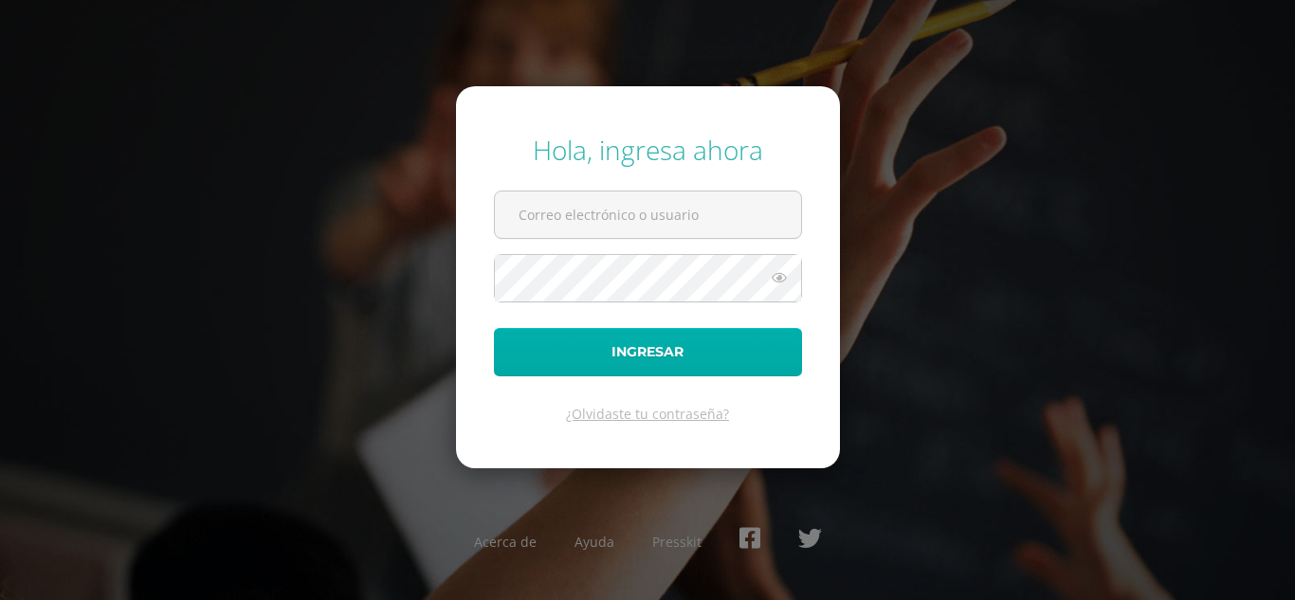
type input "alumno23jeec01@integralamericano.edu.gt"
click at [604, 333] on button "Ingresar" at bounding box center [648, 352] width 308 height 48
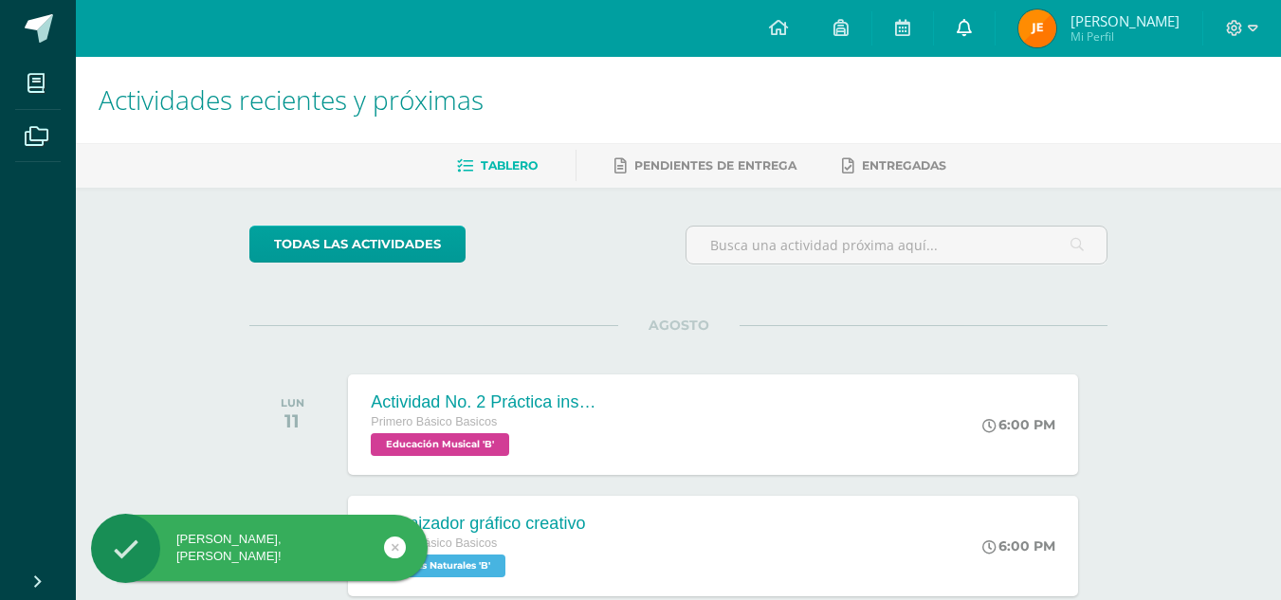
click at [972, 22] on icon at bounding box center [964, 27] width 15 height 17
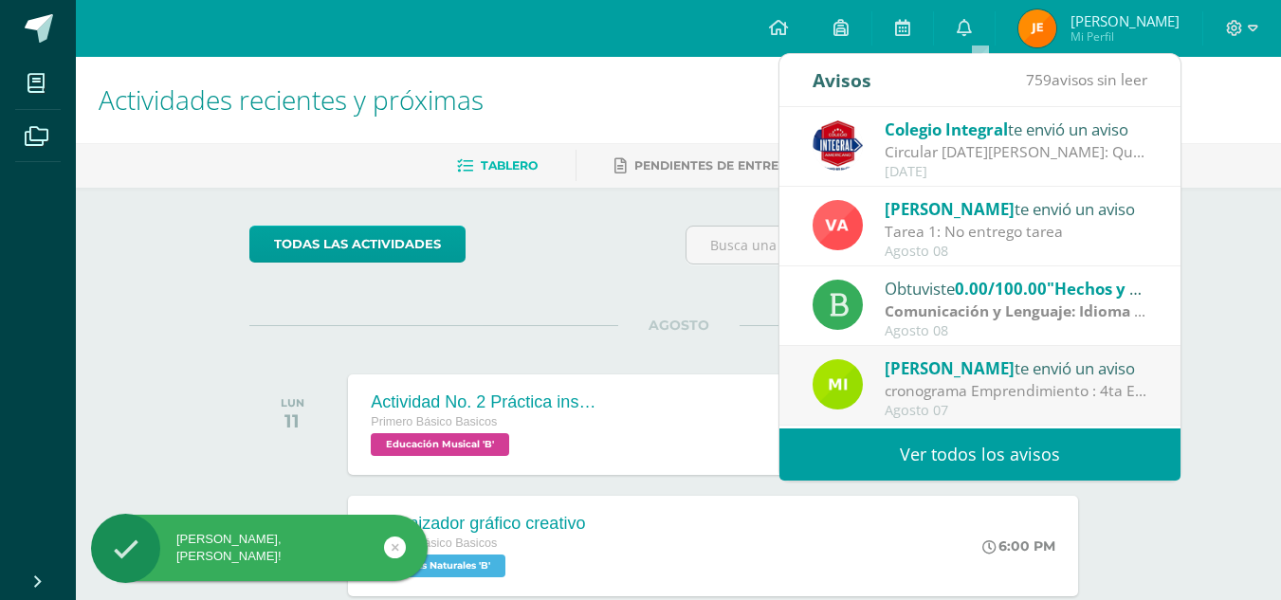
click at [990, 235] on div "Tarea 1: No entrego tarea" at bounding box center [1017, 232] width 264 height 22
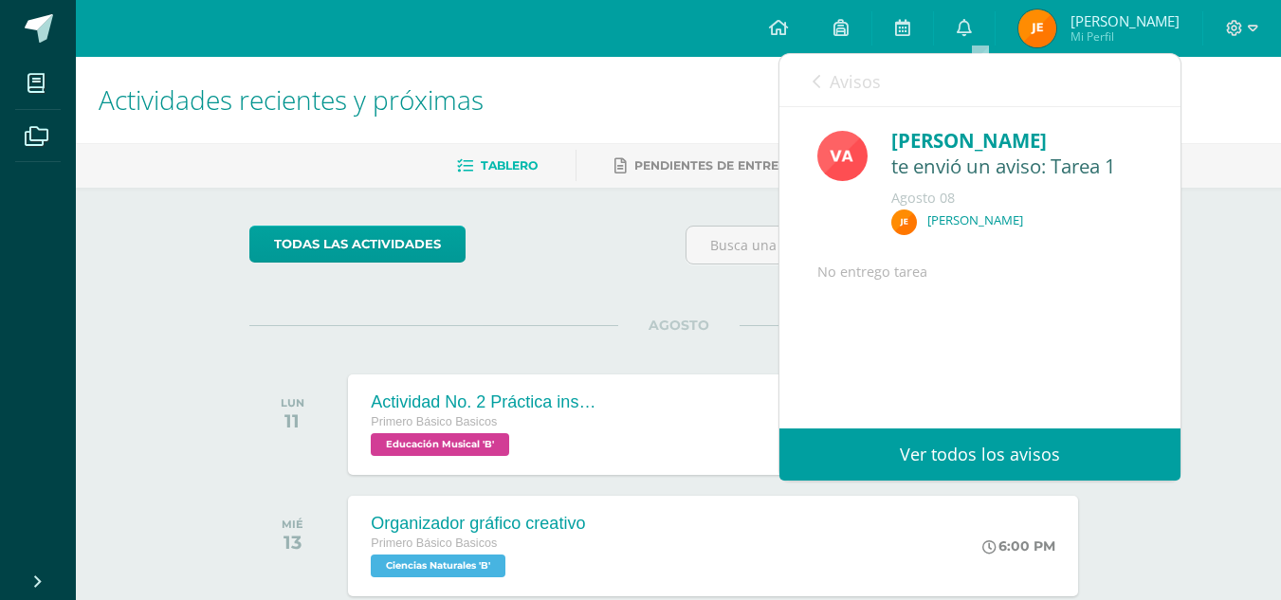
click at [947, 423] on div "No entrego tarea" at bounding box center [979, 342] width 325 height 162
click at [901, 290] on div "No entrego tarea" at bounding box center [979, 342] width 325 height 162
click at [1050, 478] on link "Ver todos los avisos" at bounding box center [979, 455] width 401 height 52
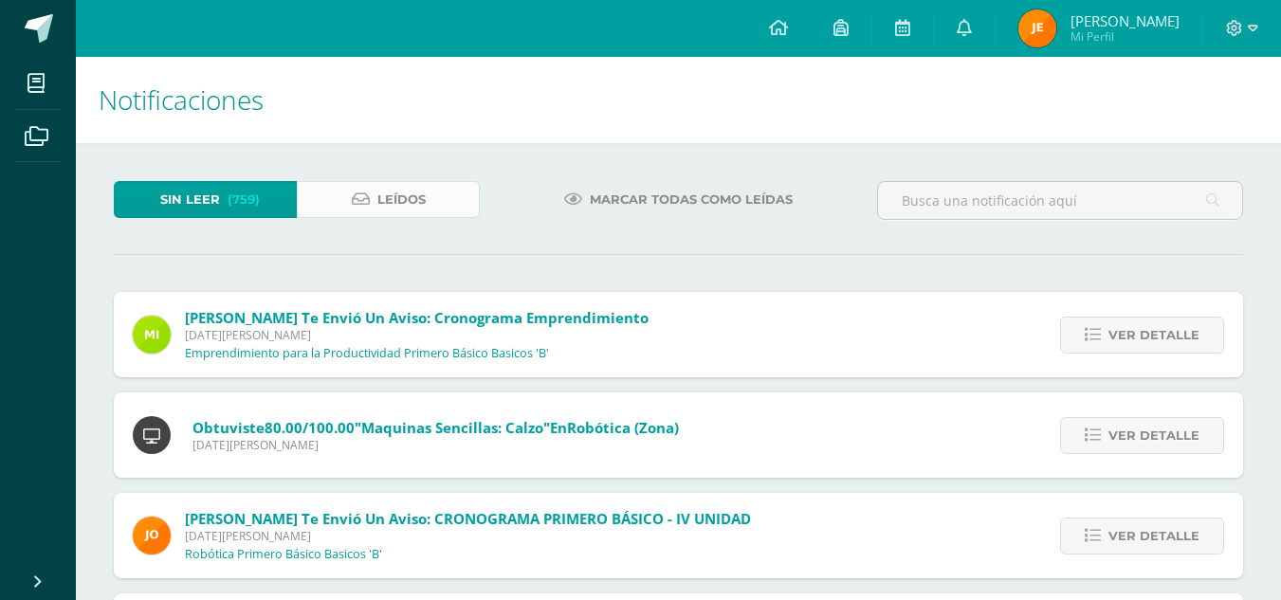
click at [366, 201] on icon at bounding box center [361, 200] width 18 height 16
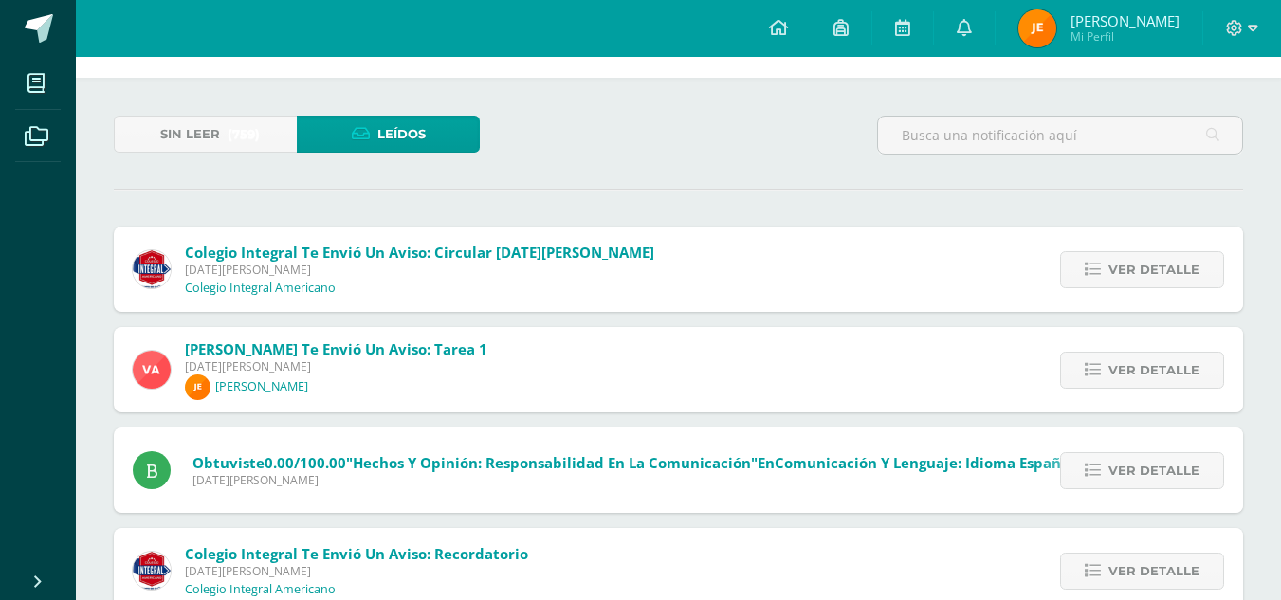
scroll to position [69, 0]
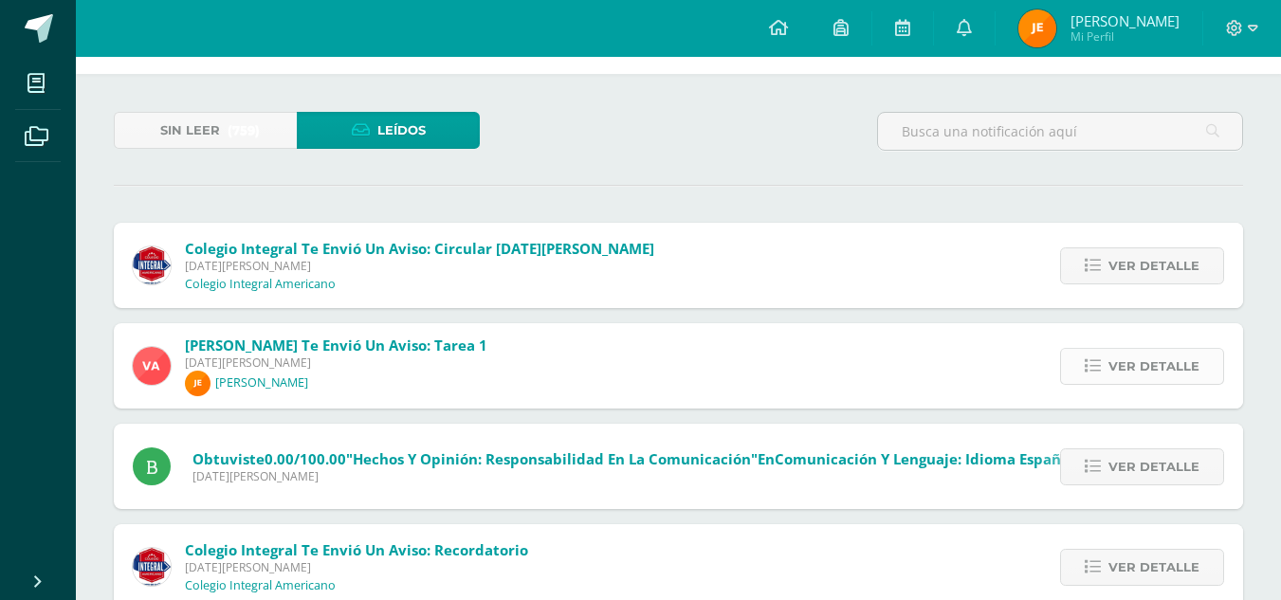
click at [1158, 358] on span "Ver detalle" at bounding box center [1154, 366] width 91 height 35
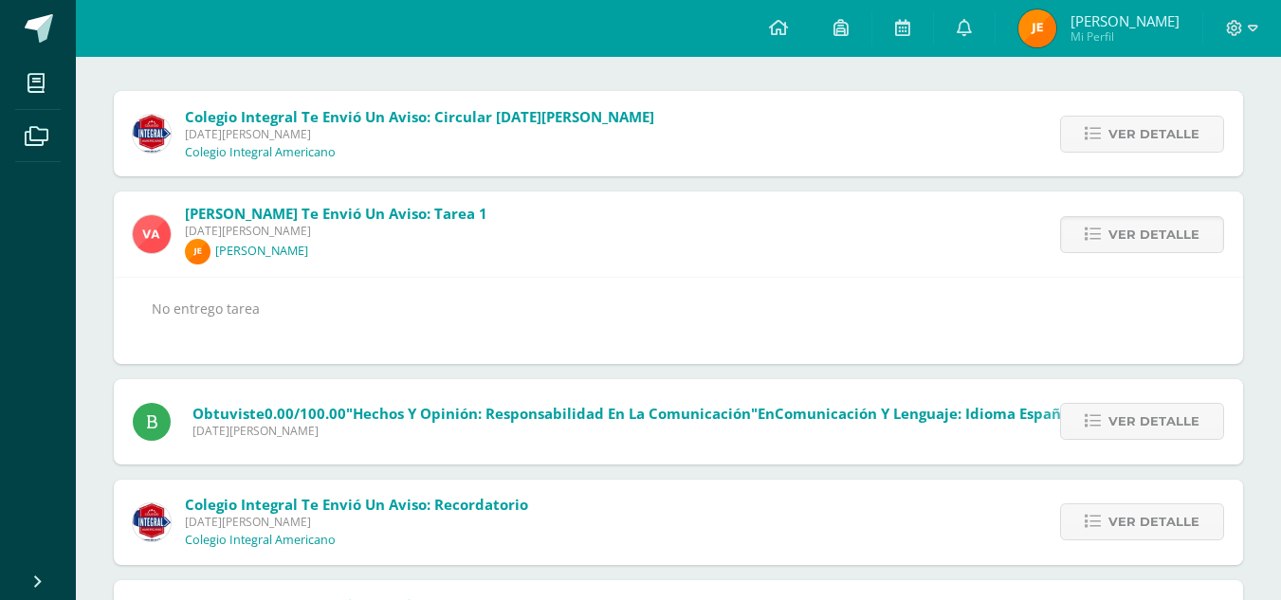
scroll to position [210, 0]
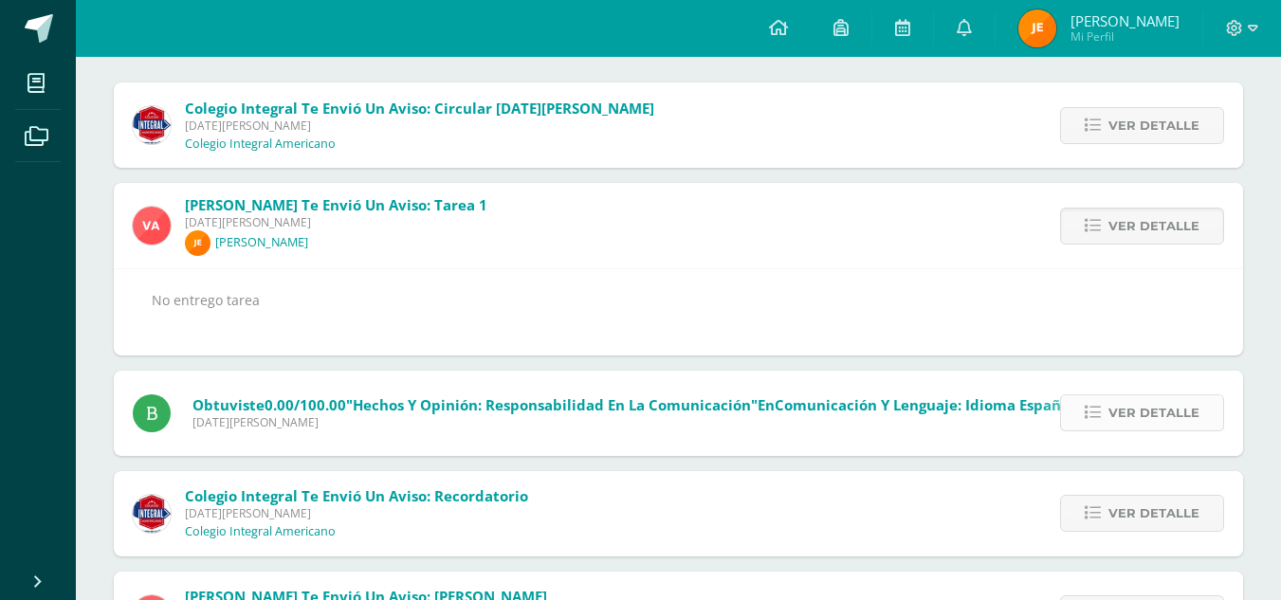
click at [1110, 410] on link "Ver detalle" at bounding box center [1142, 412] width 164 height 37
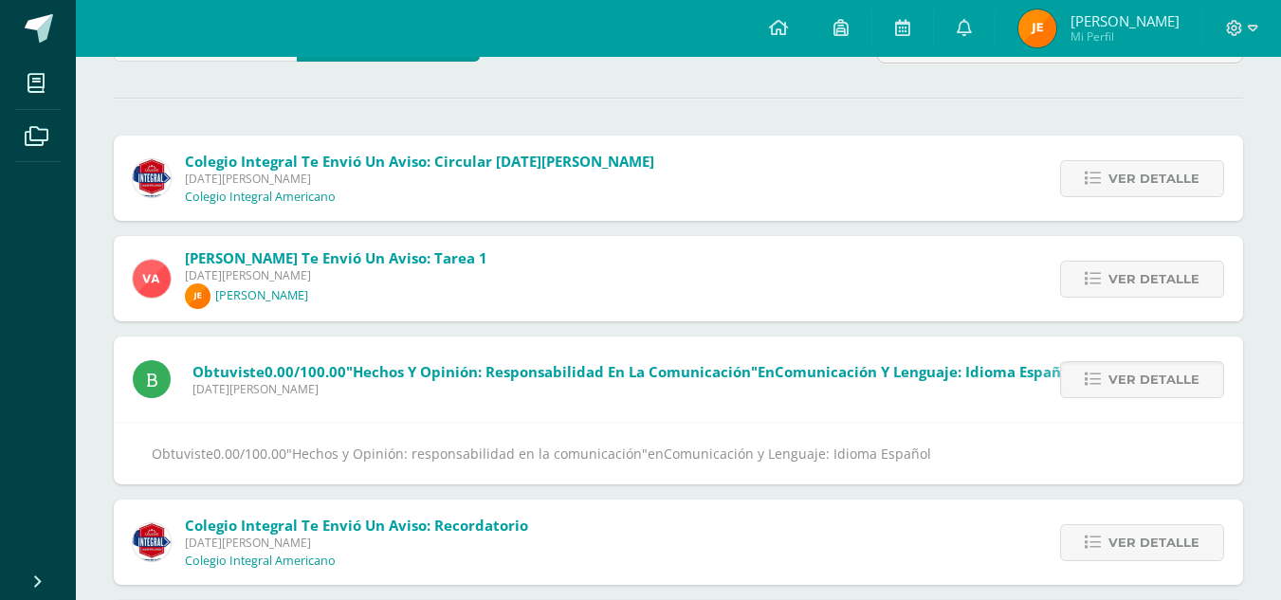
scroll to position [123, 0]
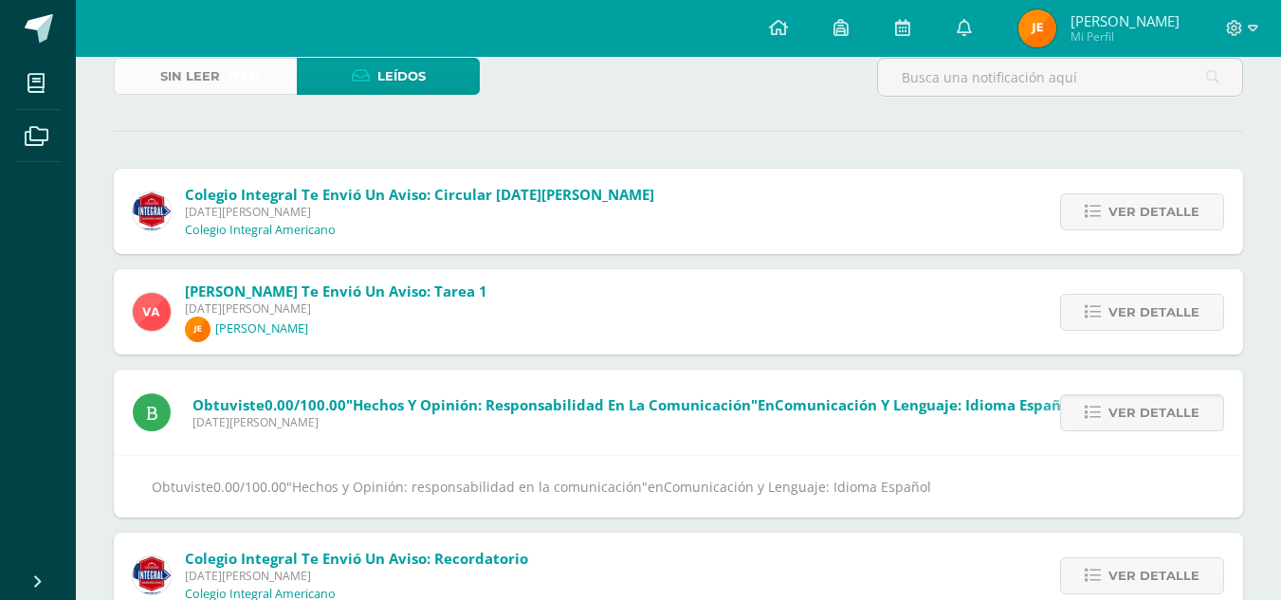
click at [258, 71] on span "(759)" at bounding box center [244, 76] width 32 height 35
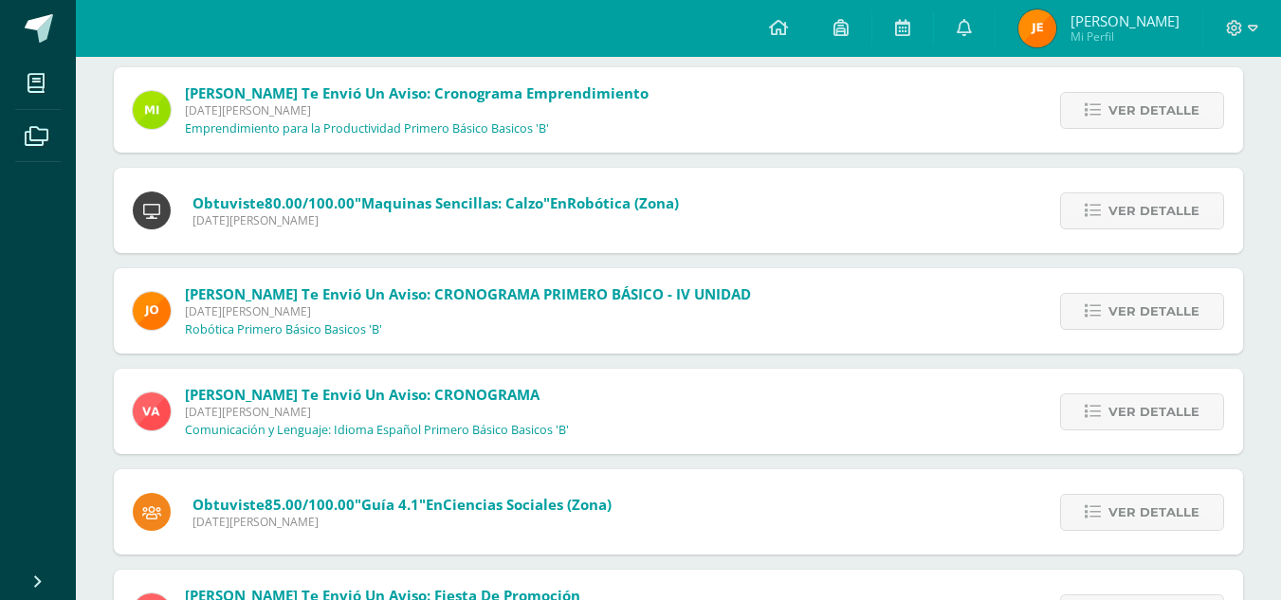
scroll to position [226, 0]
click at [1101, 408] on icon at bounding box center [1093, 411] width 16 height 16
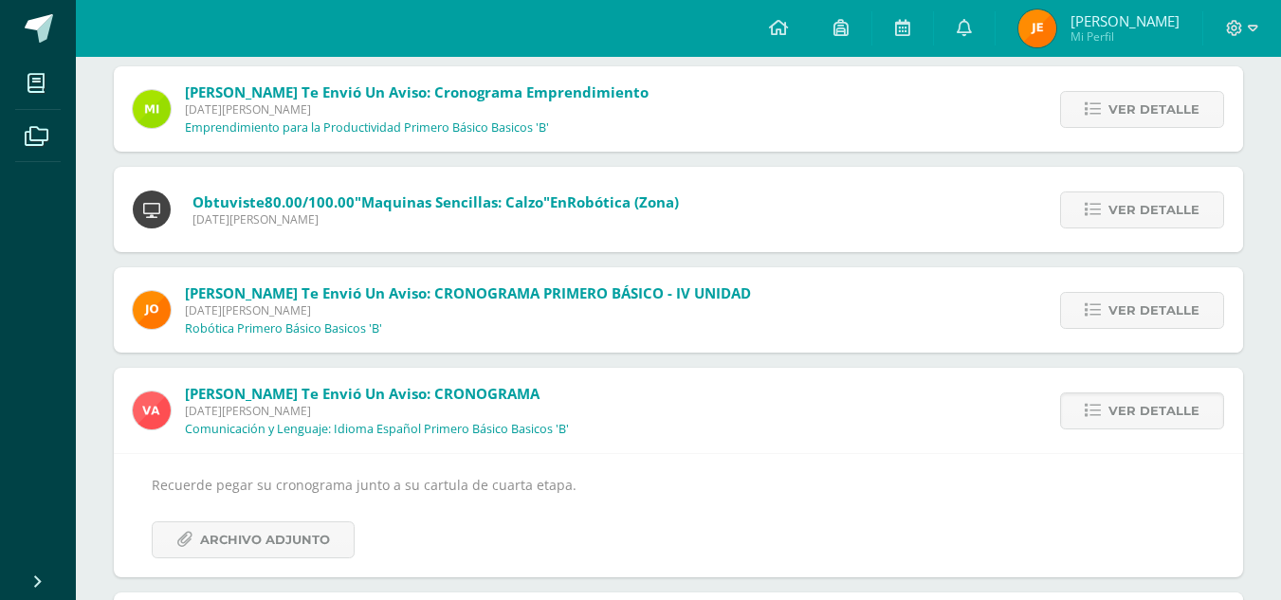
click at [227, 516] on div "Recuerde pegar su cronograma junto a su cartula de cuarta etapa. Archivo Adjunto" at bounding box center [679, 515] width 1054 height 84
click at [234, 534] on span "Archivo Adjunto" at bounding box center [265, 539] width 130 height 35
click at [1126, 401] on span "Ver detalle" at bounding box center [1154, 411] width 91 height 35
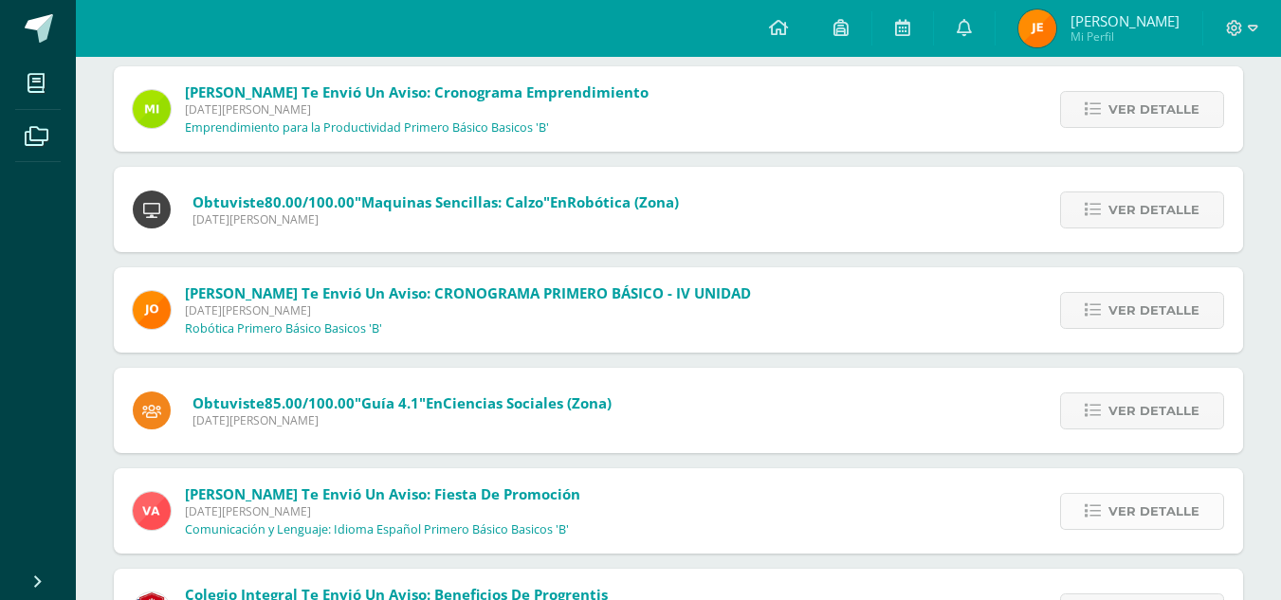
click at [1163, 518] on span "Ver detalle" at bounding box center [1154, 511] width 91 height 35
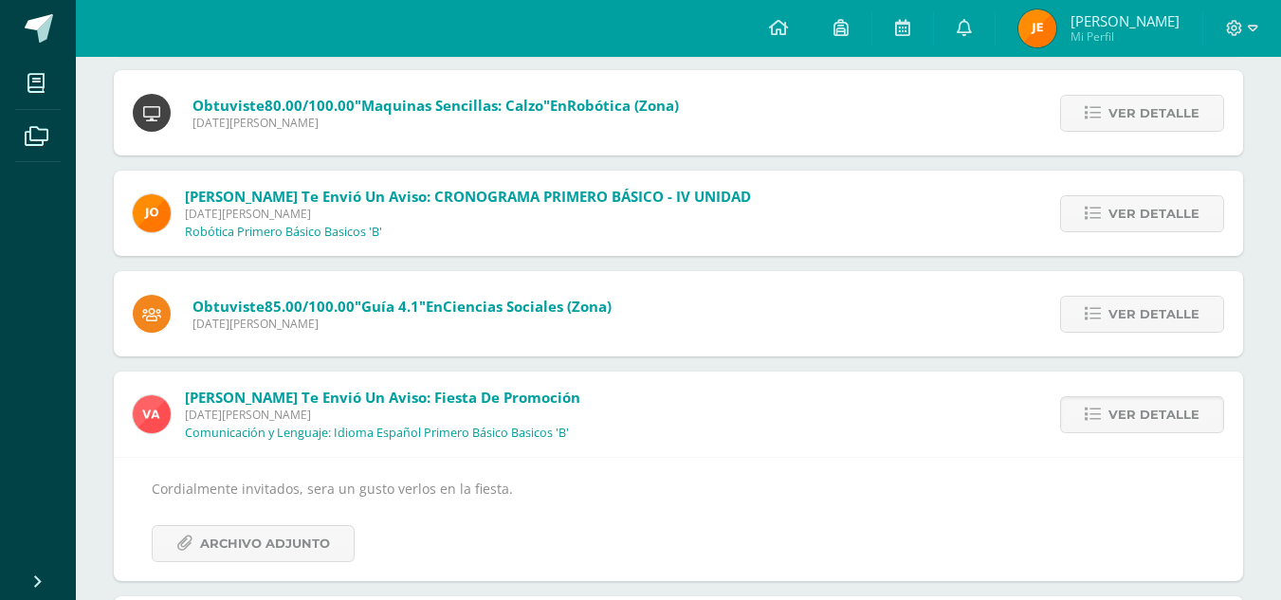
scroll to position [331, 0]
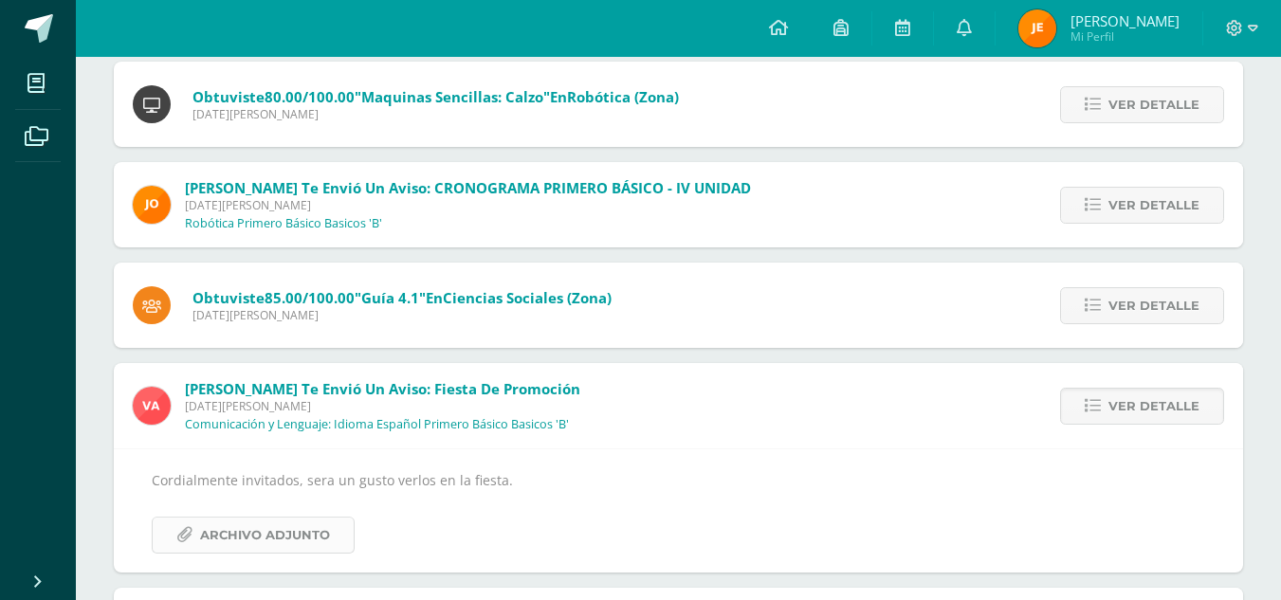
click at [290, 540] on span "Archivo Adjunto" at bounding box center [265, 535] width 130 height 35
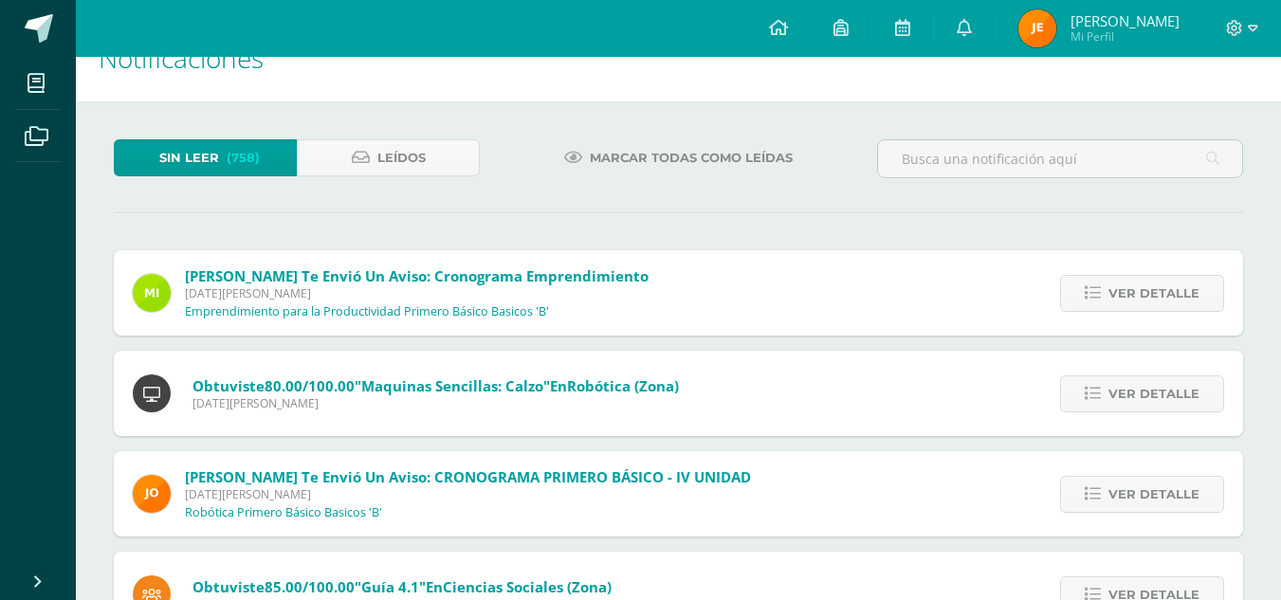
scroll to position [43, 0]
click at [449, 169] on link "Leídos" at bounding box center [388, 156] width 183 height 37
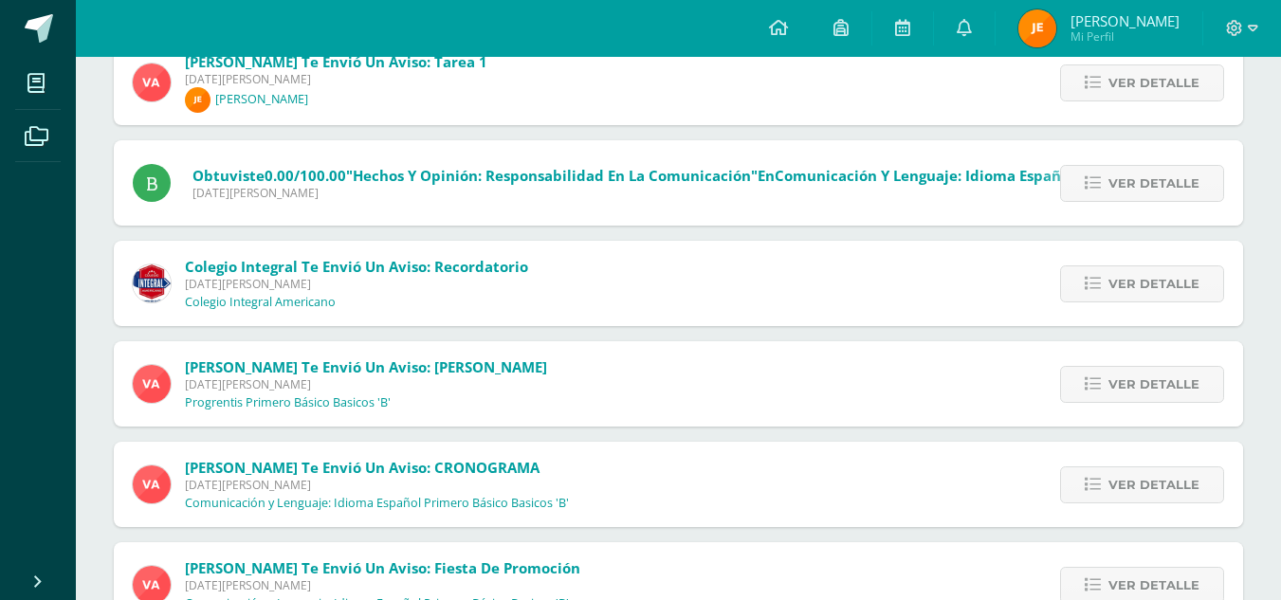
scroll to position [355, 0]
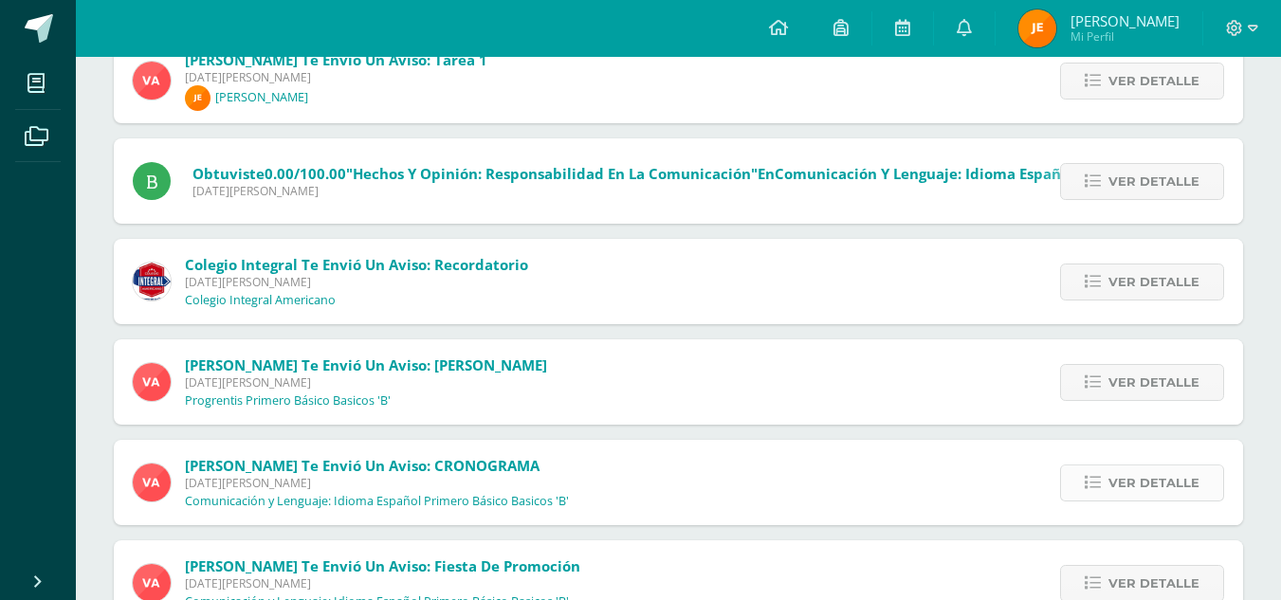
click at [1122, 497] on span "Ver detalle" at bounding box center [1154, 483] width 91 height 35
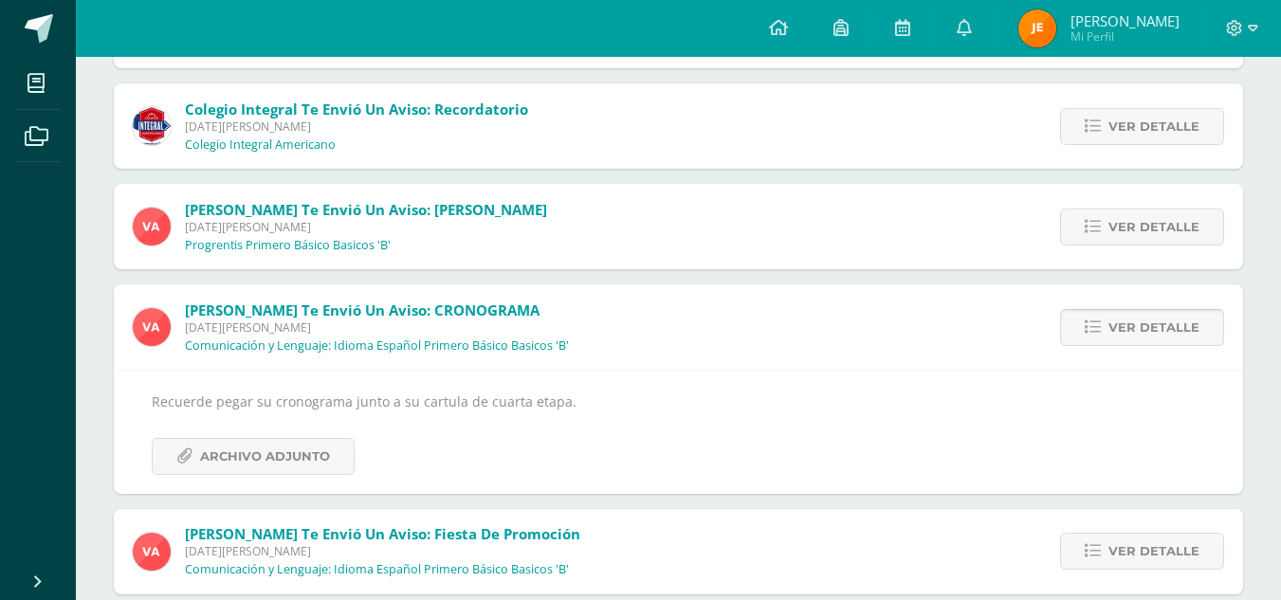
scroll to position [511, 0]
click at [321, 452] on span "Archivo Adjunto" at bounding box center [265, 455] width 130 height 35
